Goal: Share content: Share content

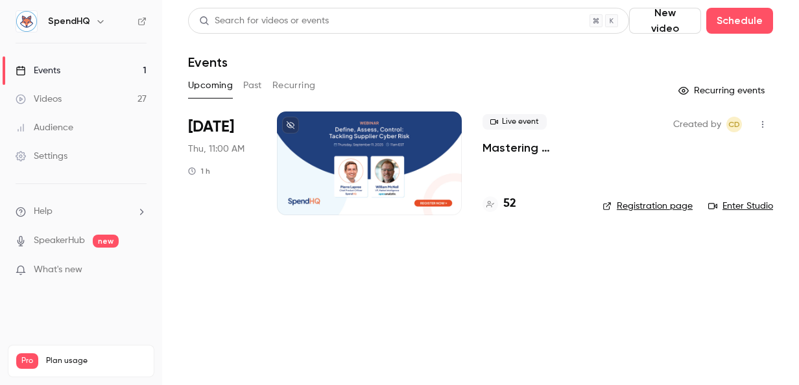
click at [267, 82] on div "Upcoming Past Recurring" at bounding box center [480, 85] width 585 height 21
click at [250, 84] on button "Past" at bounding box center [252, 85] width 19 height 21
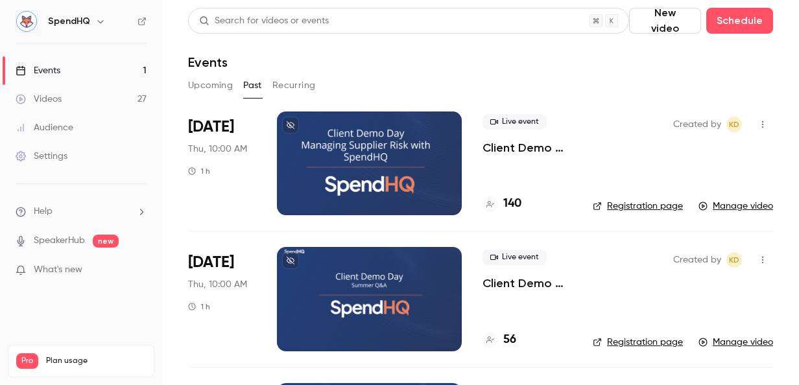
click at [375, 154] on div at bounding box center [369, 163] width 185 height 104
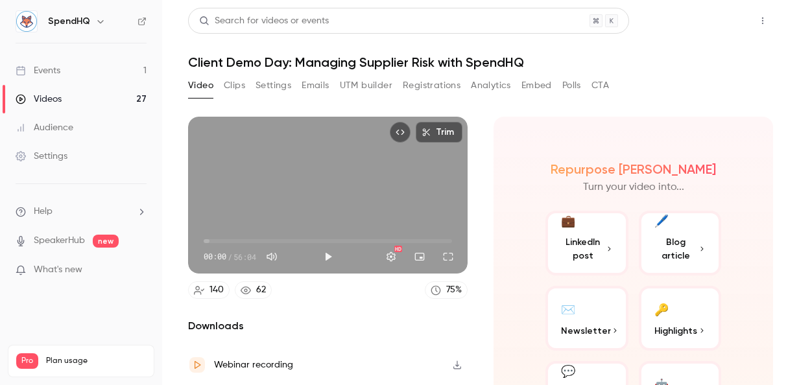
click at [713, 20] on button "Share" at bounding box center [715, 21] width 51 height 26
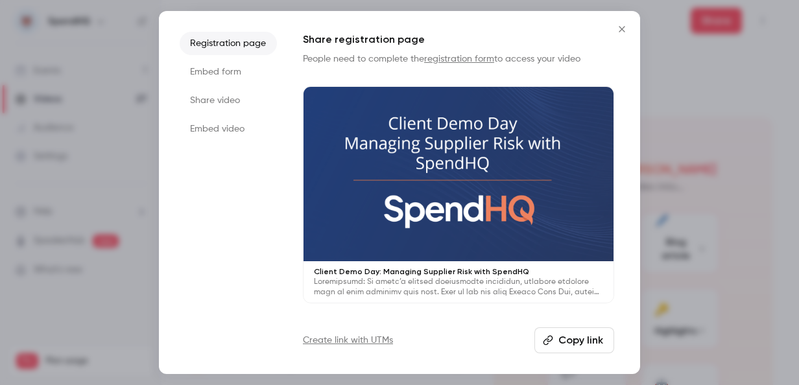
click at [218, 100] on li "Share video" at bounding box center [228, 100] width 97 height 23
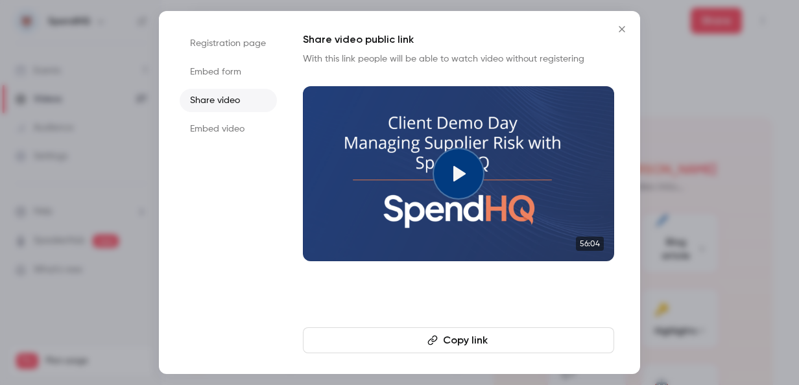
click at [476, 340] on button "Copy link" at bounding box center [458, 340] width 311 height 26
